Goal: Task Accomplishment & Management: Use online tool/utility

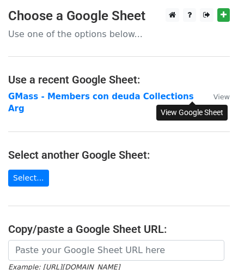
click at [214, 98] on small "View" at bounding box center [222, 97] width 16 height 8
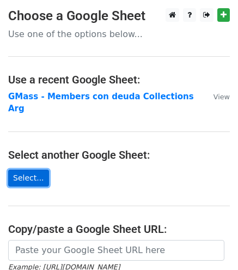
click at [34, 169] on link "Select..." at bounding box center [28, 177] width 41 height 17
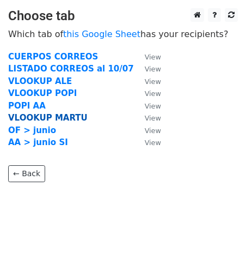
click at [46, 117] on strong "VLOOKUP MARTU" at bounding box center [48, 118] width 80 height 10
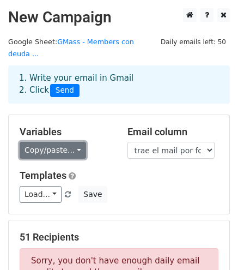
click at [71, 142] on link "Copy/paste..." at bounding box center [53, 150] width 66 height 17
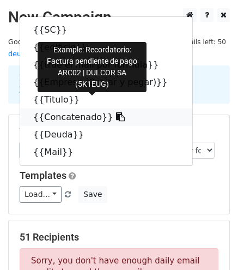
click at [74, 108] on link "{{Concatenado}}" at bounding box center [106, 116] width 172 height 17
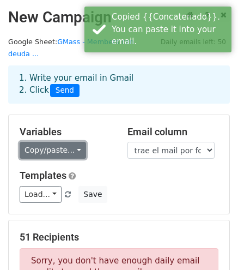
click at [64, 142] on link "Copy/paste..." at bounding box center [53, 150] width 66 height 17
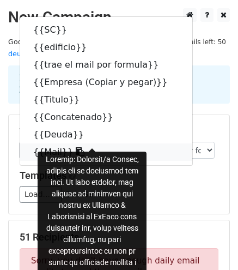
click at [58, 143] on link "{{Mail}}" at bounding box center [106, 151] width 172 height 17
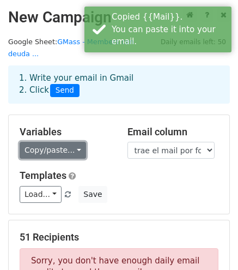
click at [71, 142] on link "Copy/paste..." at bounding box center [53, 150] width 66 height 17
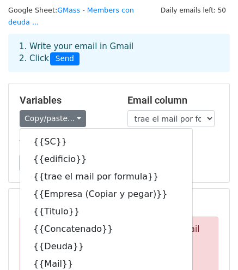
scroll to position [54, 0]
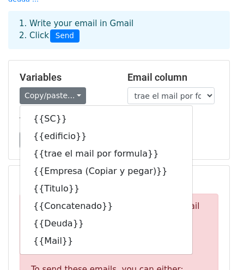
click at [193, 131] on div "Load... No templates saved Save" at bounding box center [118, 139] width 215 height 17
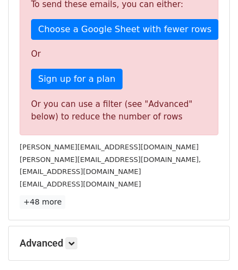
scroll to position [381, 0]
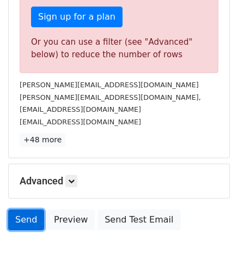
click at [33, 209] on link "Send" at bounding box center [26, 219] width 36 height 21
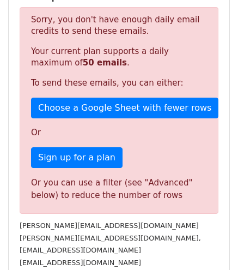
scroll to position [0, 0]
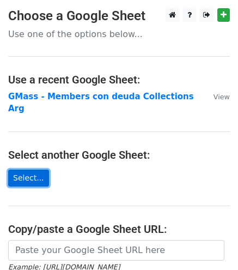
click at [23, 169] on link "Select..." at bounding box center [28, 177] width 41 height 17
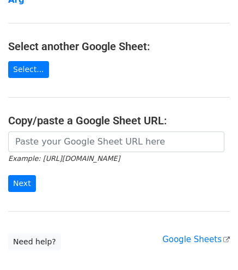
scroll to position [72, 0]
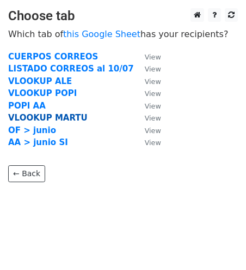
click at [46, 118] on strong "VLOOKUP MARTU" at bounding box center [48, 118] width 80 height 10
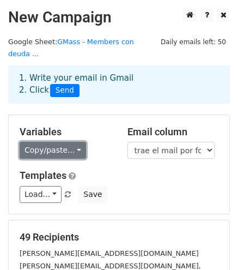
click at [66, 142] on link "Copy/paste..." at bounding box center [53, 150] width 66 height 17
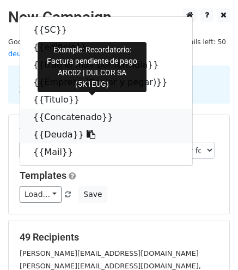
click at [66, 108] on link "{{Concatenado}}" at bounding box center [106, 116] width 172 height 17
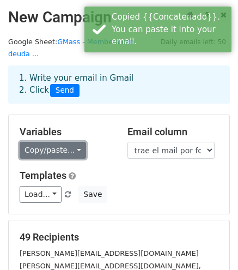
click at [60, 142] on link "Copy/paste..." at bounding box center [53, 150] width 66 height 17
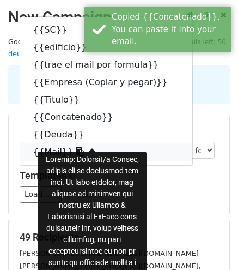
click at [60, 143] on link "{{Mail}}" at bounding box center [106, 151] width 172 height 17
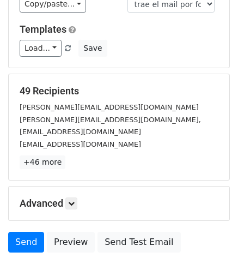
scroll to position [163, 0]
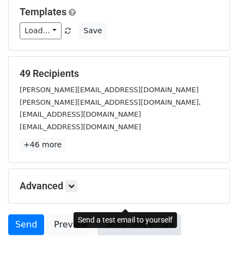
click at [120, 214] on link "Send Test Email" at bounding box center [139, 224] width 83 height 21
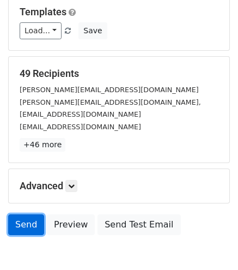
click at [23, 214] on link "Send" at bounding box center [26, 224] width 36 height 21
